Goal: Task Accomplishment & Management: Manage account settings

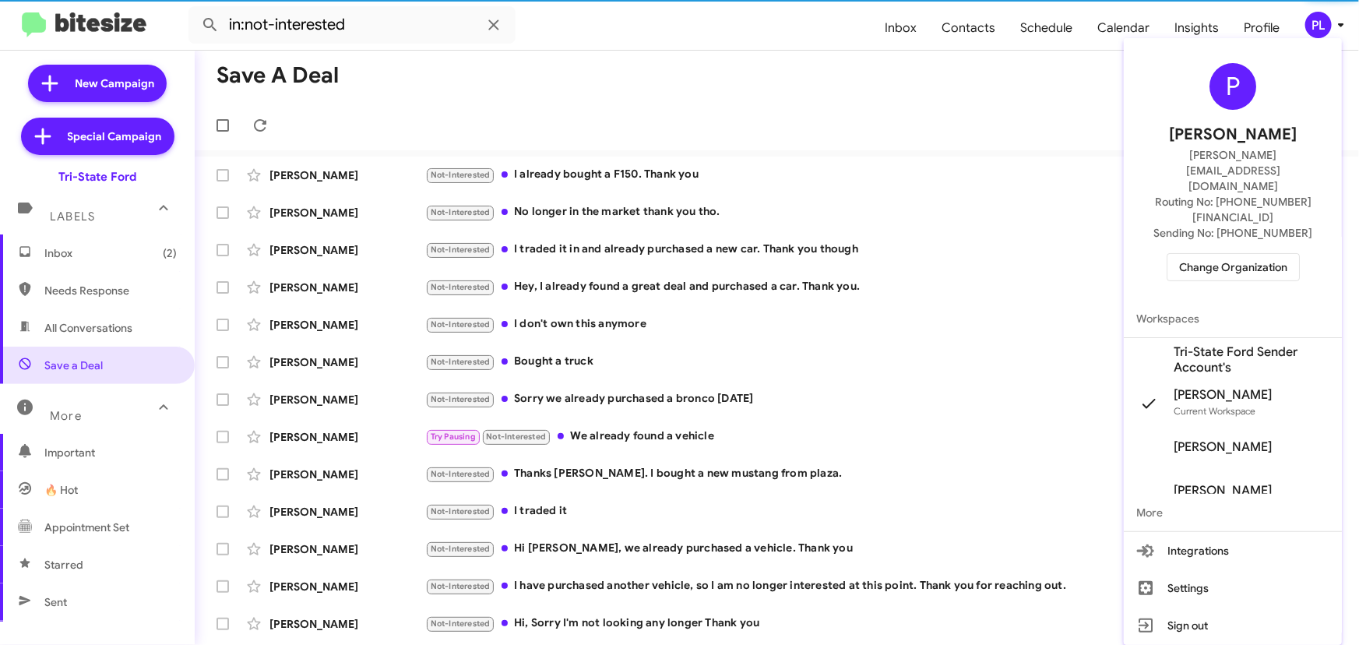
scroll to position [70, 0]
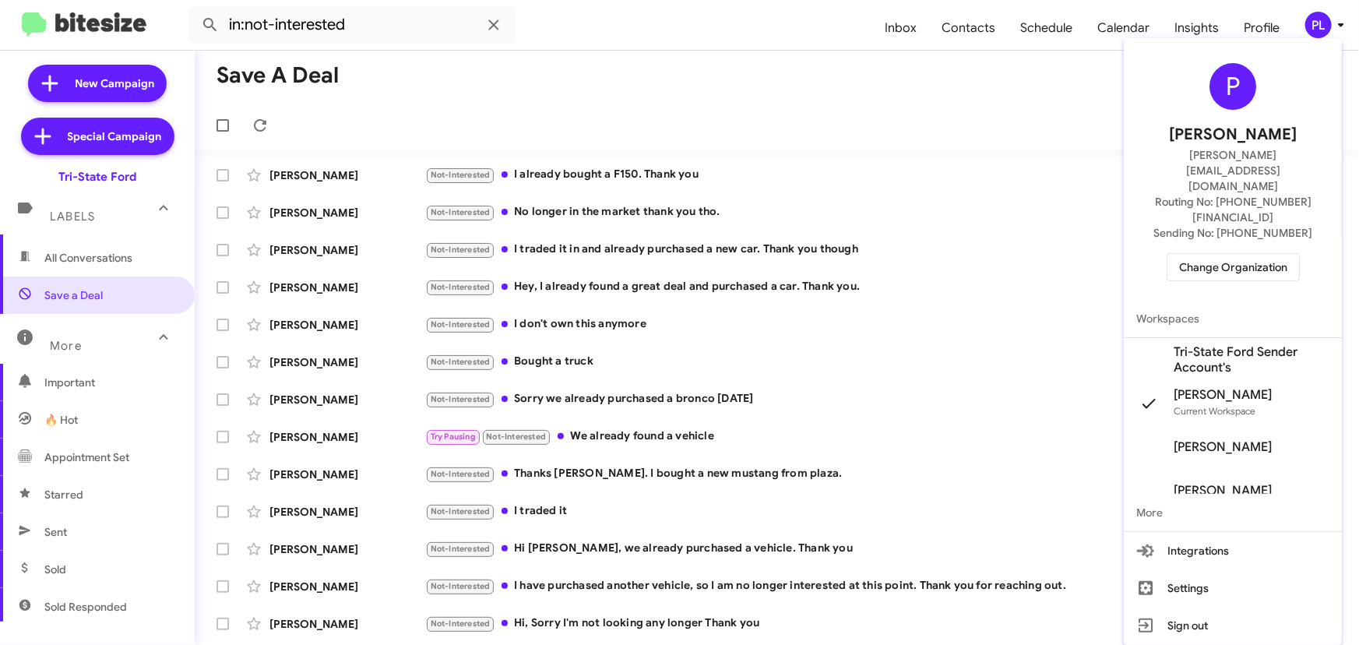
click at [1242, 254] on span "Change Organization" at bounding box center [1233, 267] width 108 height 26
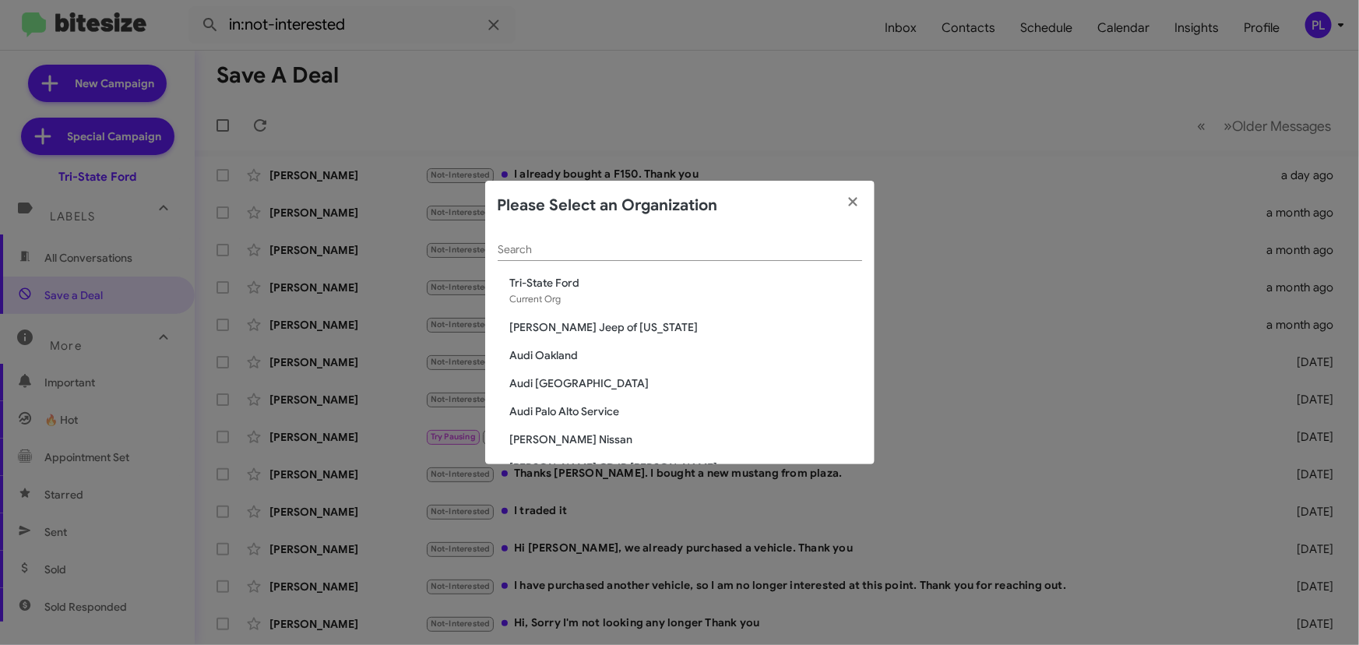
click at [533, 250] on input "Search" at bounding box center [680, 250] width 364 height 12
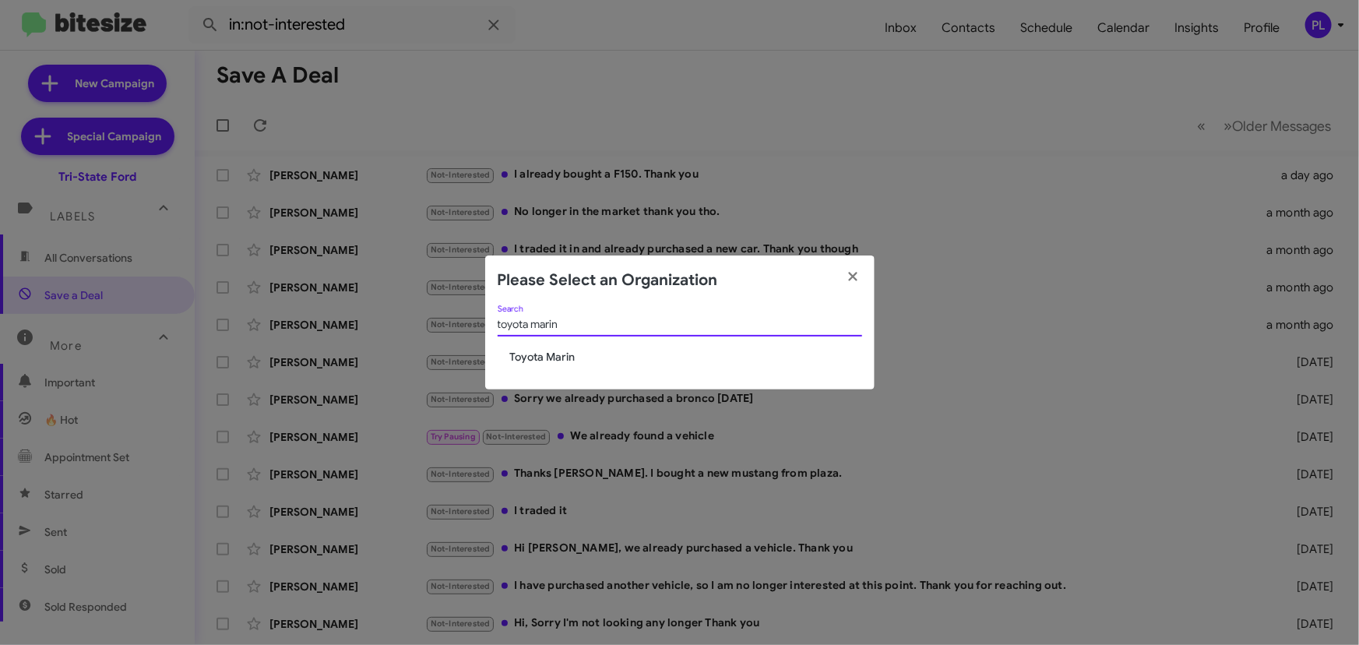
type input "toyota marin"
click at [529, 350] on span "Toyota Marin" at bounding box center [686, 357] width 352 height 16
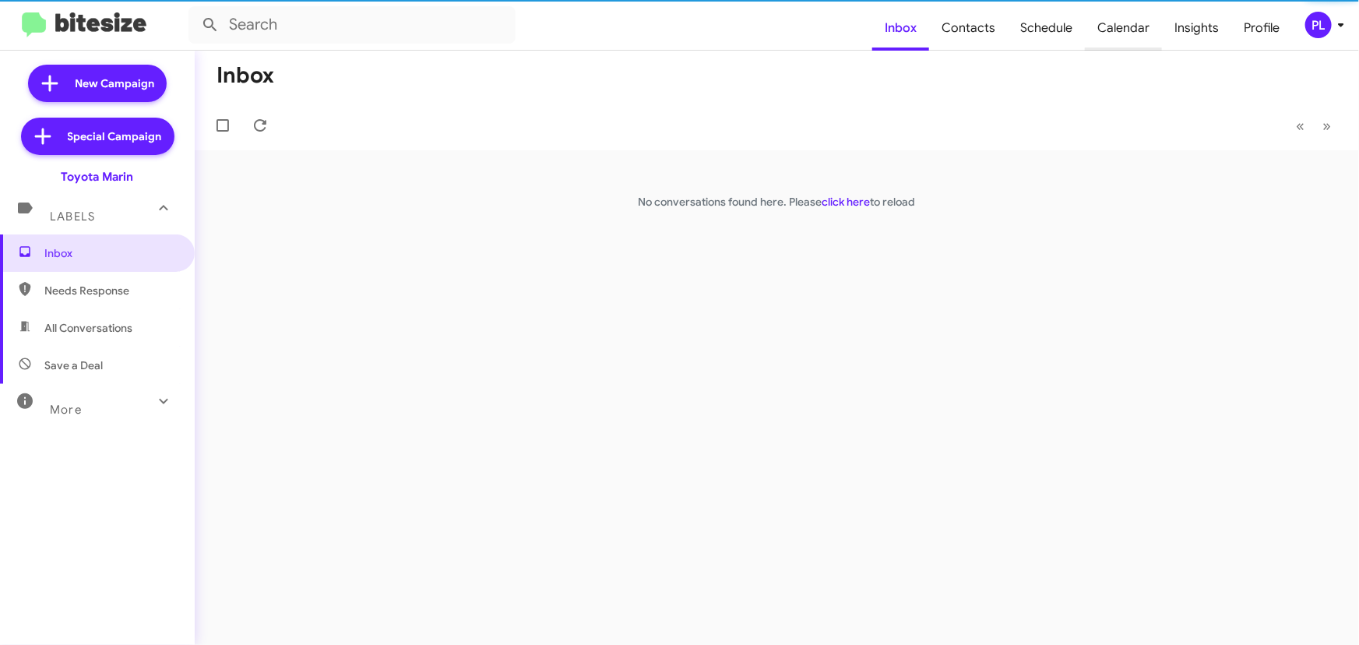
click at [1117, 29] on span "Calendar" at bounding box center [1123, 27] width 77 height 45
